Goal: Transaction & Acquisition: Purchase product/service

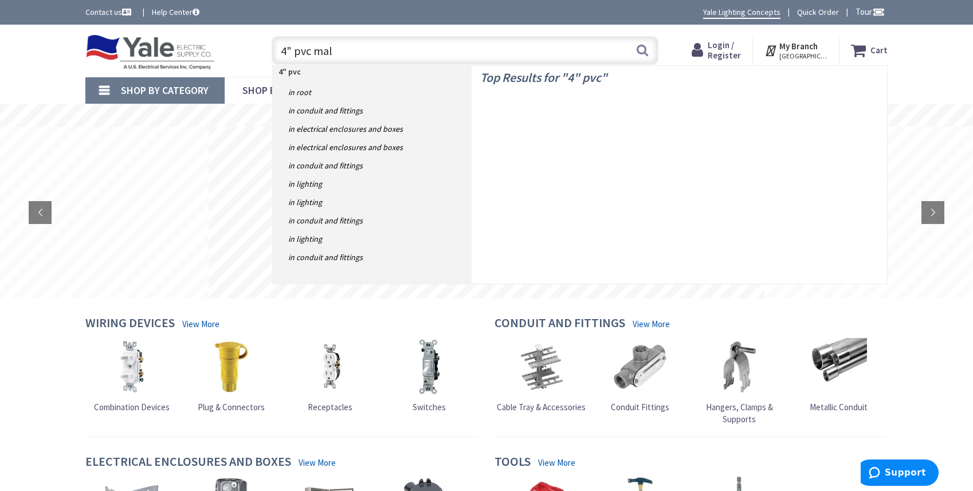
type input "4" pvc male"
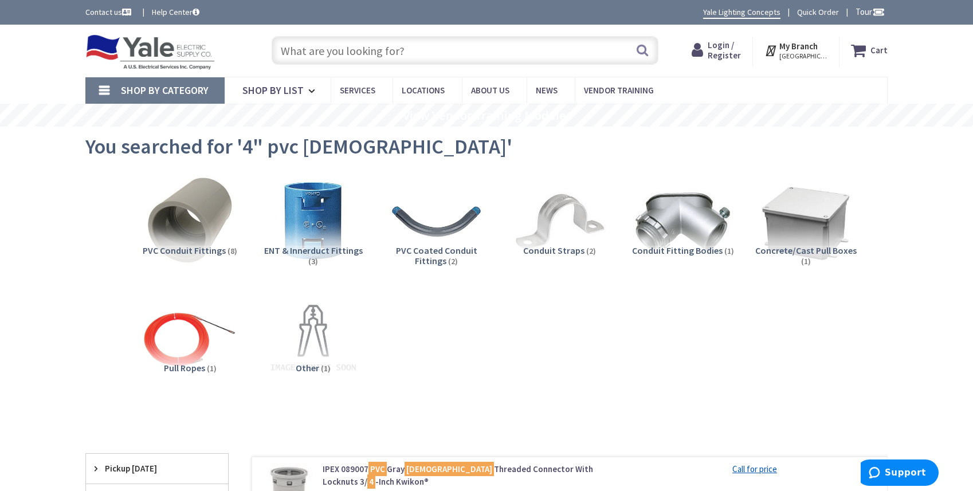
click at [729, 47] on span "Login / Register" at bounding box center [724, 50] width 33 height 21
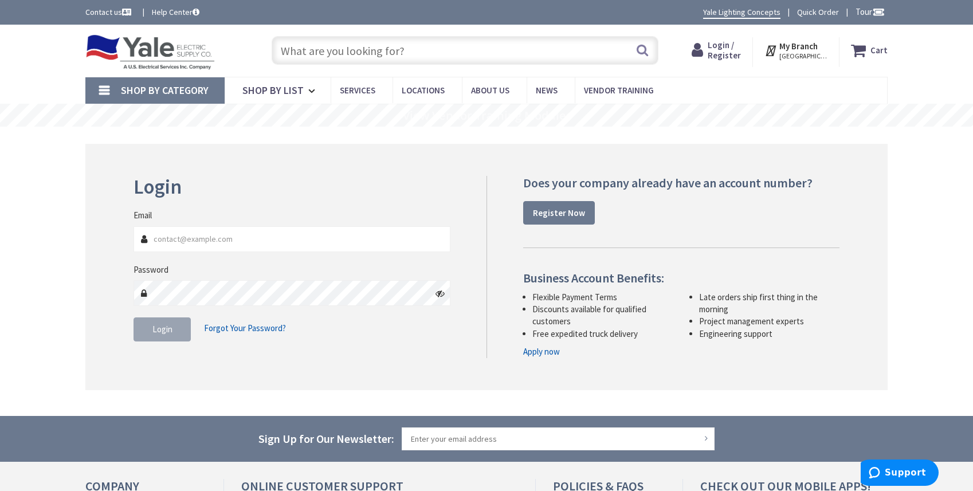
type input "andy@jakolvaelectric.com"
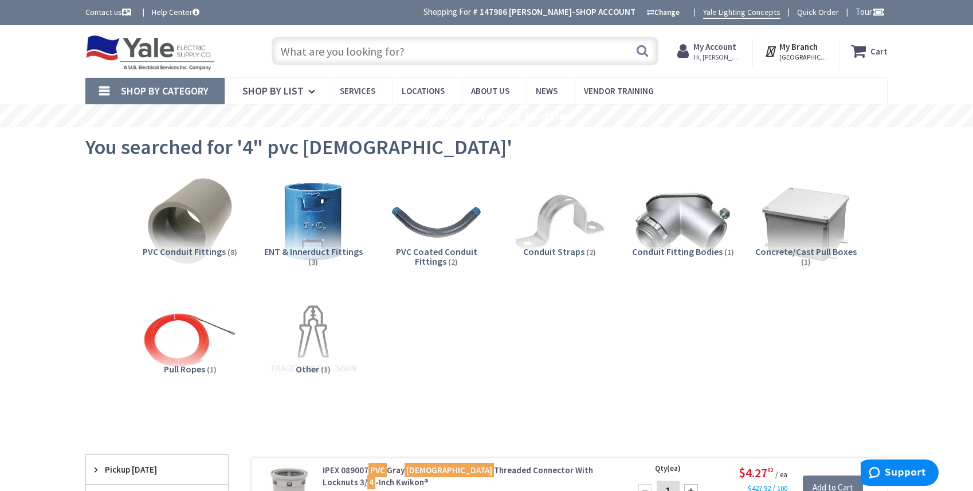
click at [347, 54] on input "text" at bounding box center [465, 51] width 387 height 29
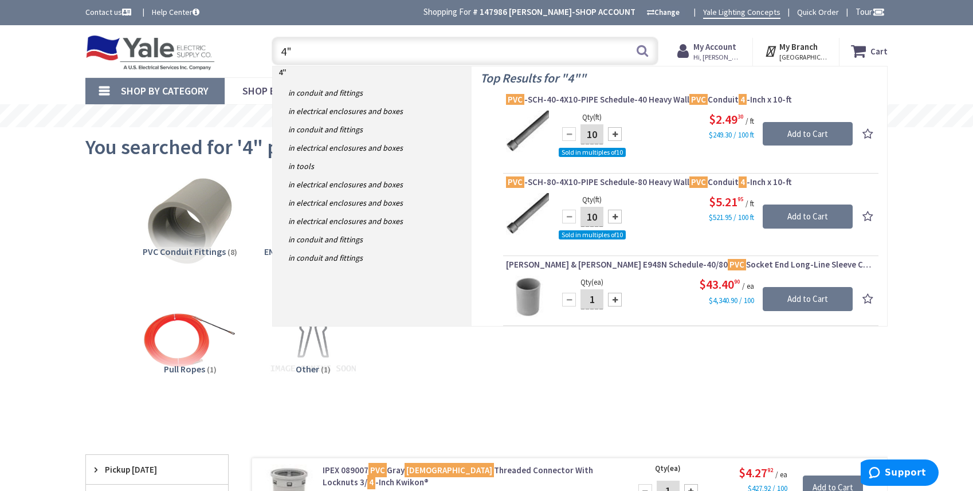
type input "4"
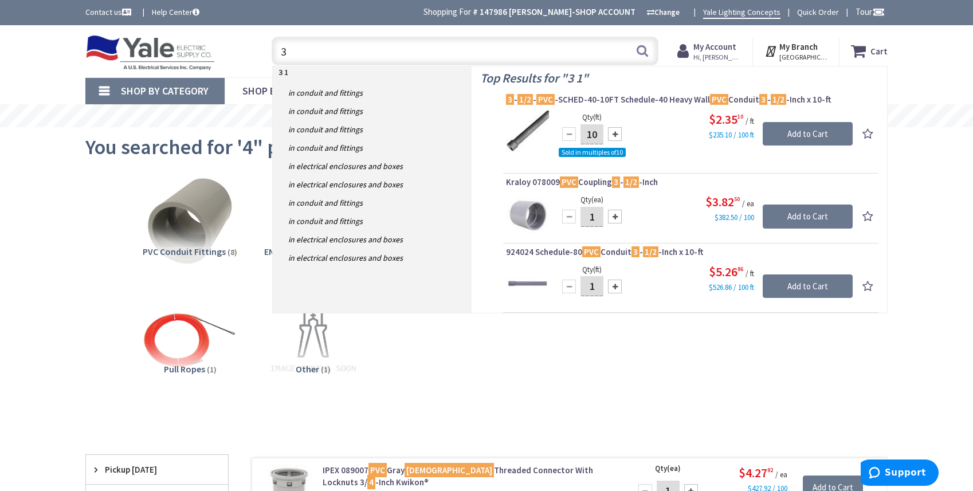
type input "3"
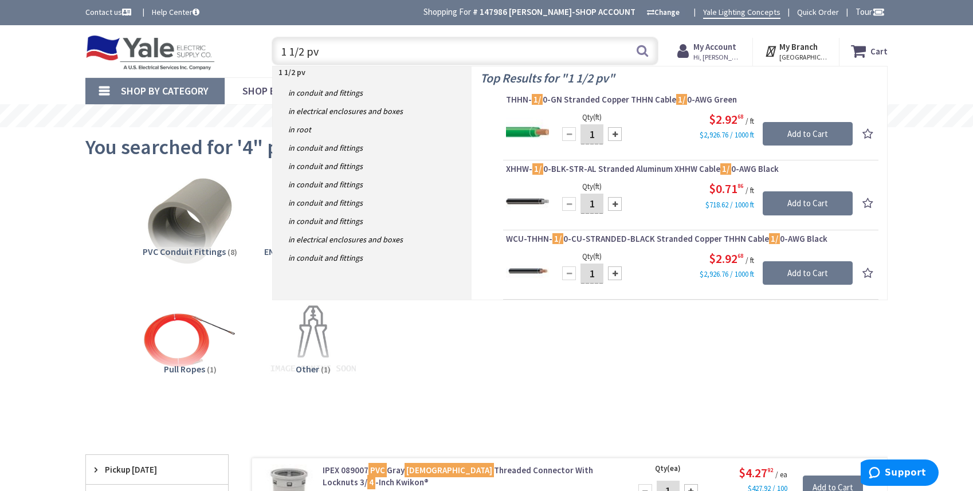
type input "1 1/2 pvc"
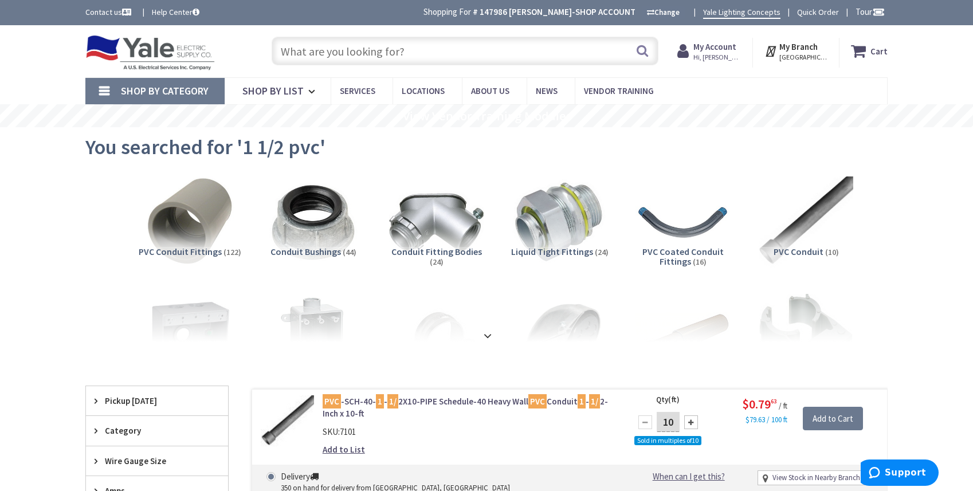
click at [358, 48] on input "text" at bounding box center [465, 51] width 387 height 29
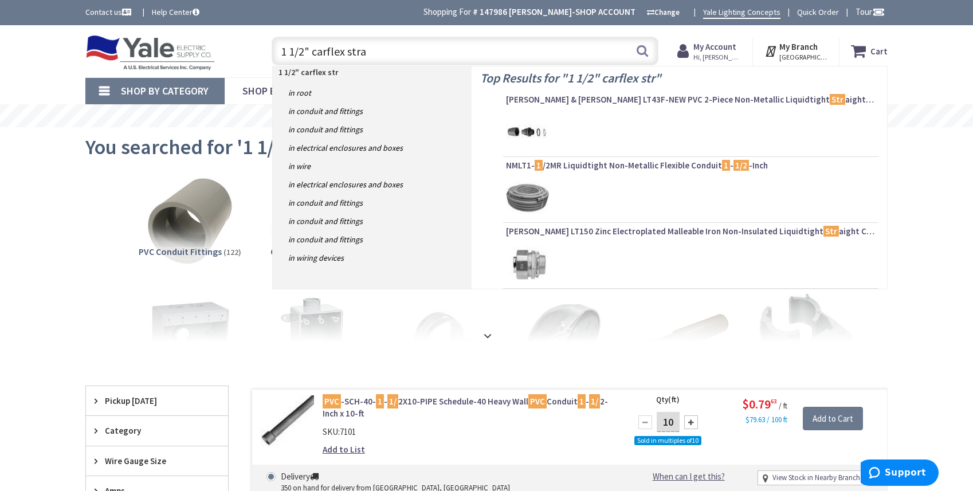
type input "1 1/2" carflex strai"
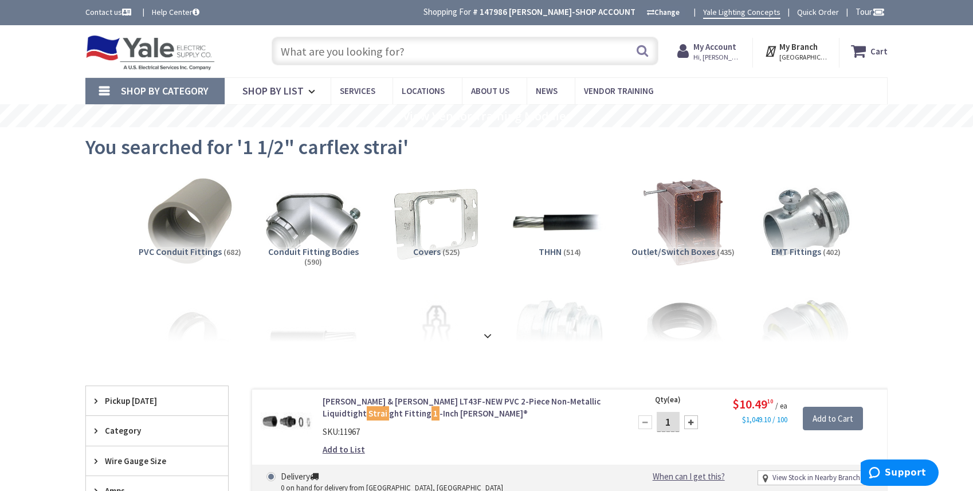
click at [401, 53] on input "text" at bounding box center [465, 51] width 387 height 29
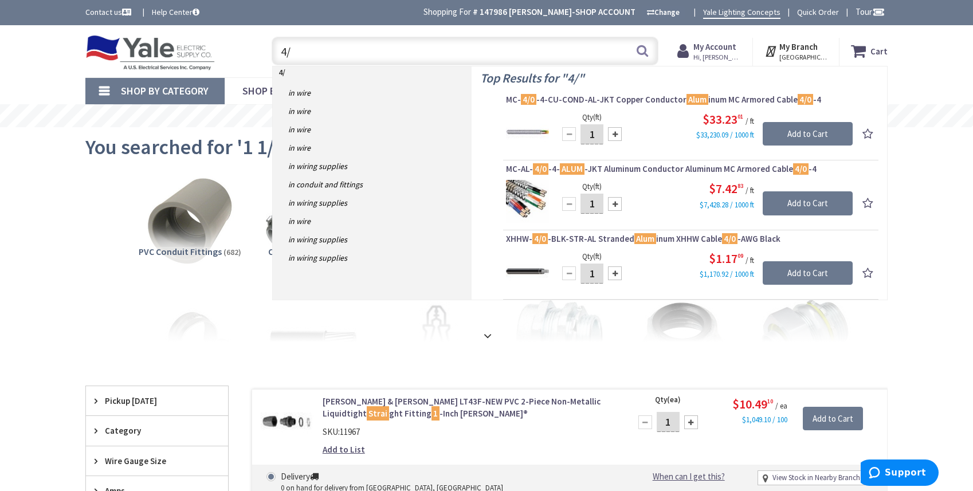
type input "4"
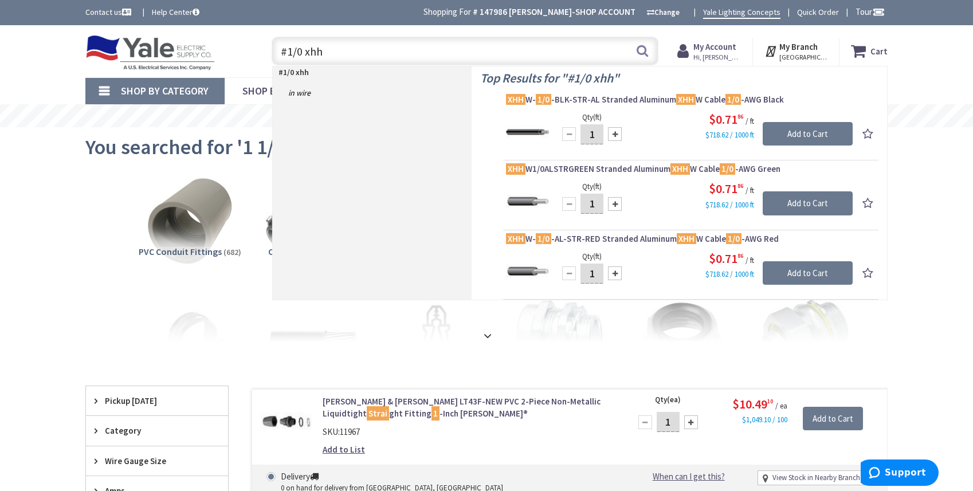
click at [431, 103] on div "#1/0 xhh in Wire" at bounding box center [372, 183] width 199 height 233
click at [307, 50] on input "#1/0 xhh" at bounding box center [465, 51] width 387 height 29
drag, startPoint x: 300, startPoint y: 50, endPoint x: 288, endPoint y: 51, distance: 12.6
click at [288, 51] on input "#1/0 xhh" at bounding box center [465, 51] width 387 height 29
drag, startPoint x: 316, startPoint y: 52, endPoint x: 285, endPoint y: 56, distance: 31.9
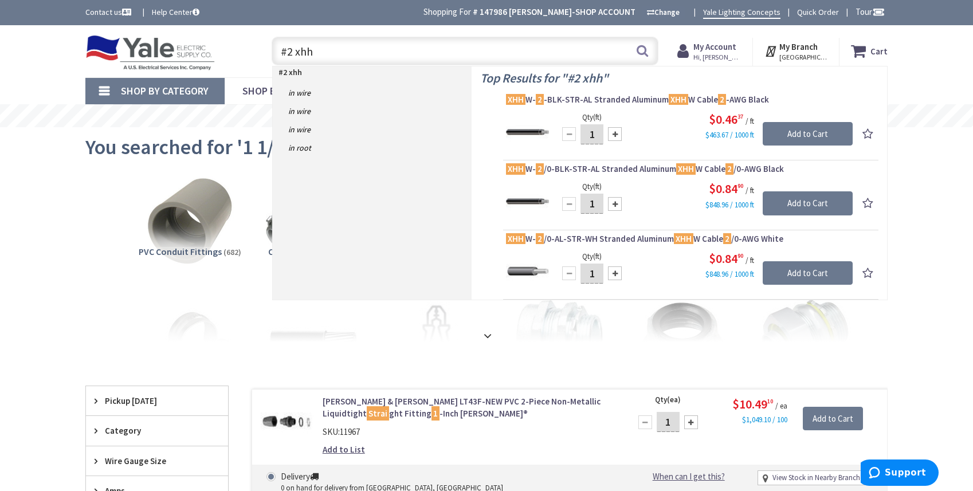
click at [285, 56] on input "#2 xhh" at bounding box center [465, 51] width 387 height 29
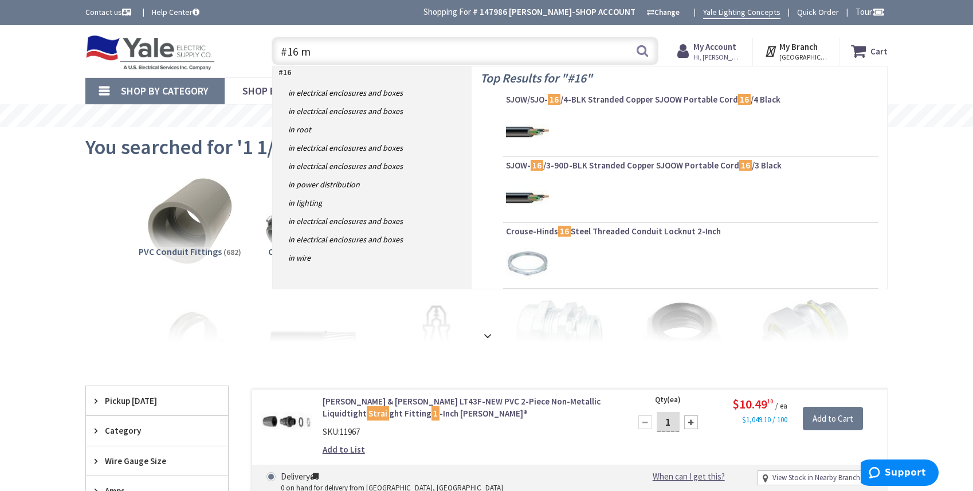
type input "#16 mt"
